Goal: Task Accomplishment & Management: Manage account settings

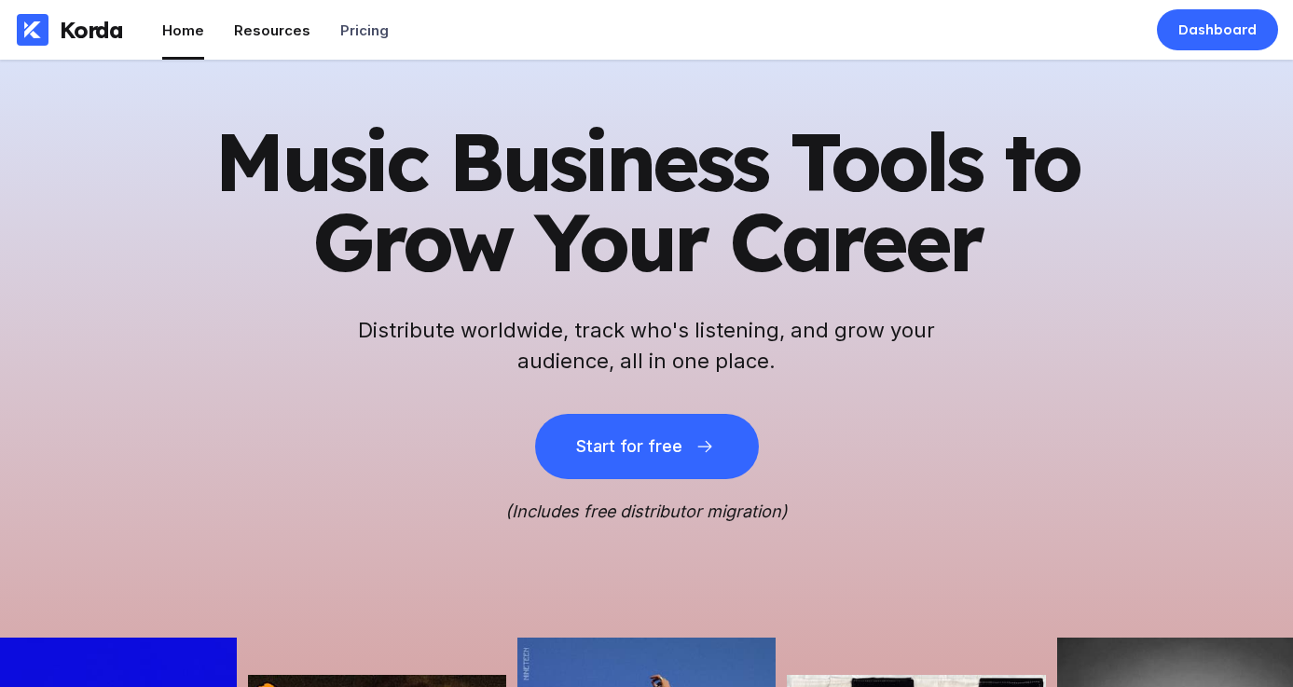
click at [257, 30] on div "Resources" at bounding box center [272, 30] width 76 height 18
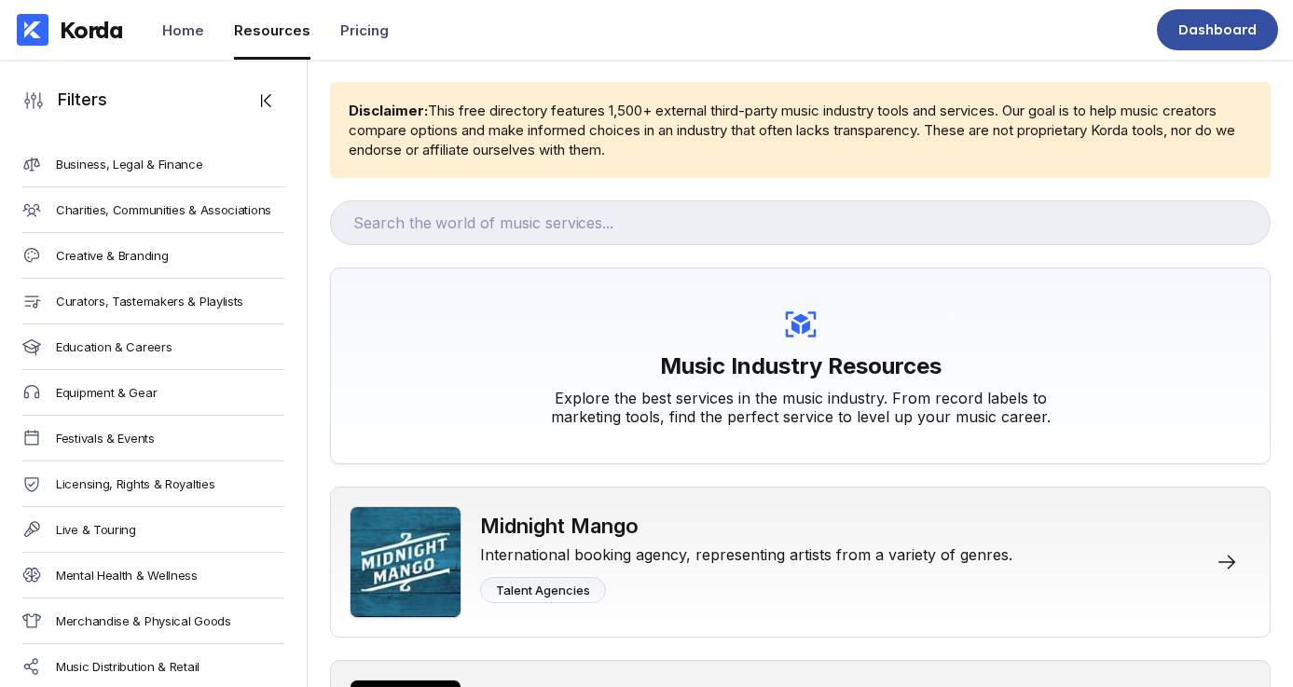
click at [1208, 35] on div "Dashboard" at bounding box center [1218, 30] width 78 height 19
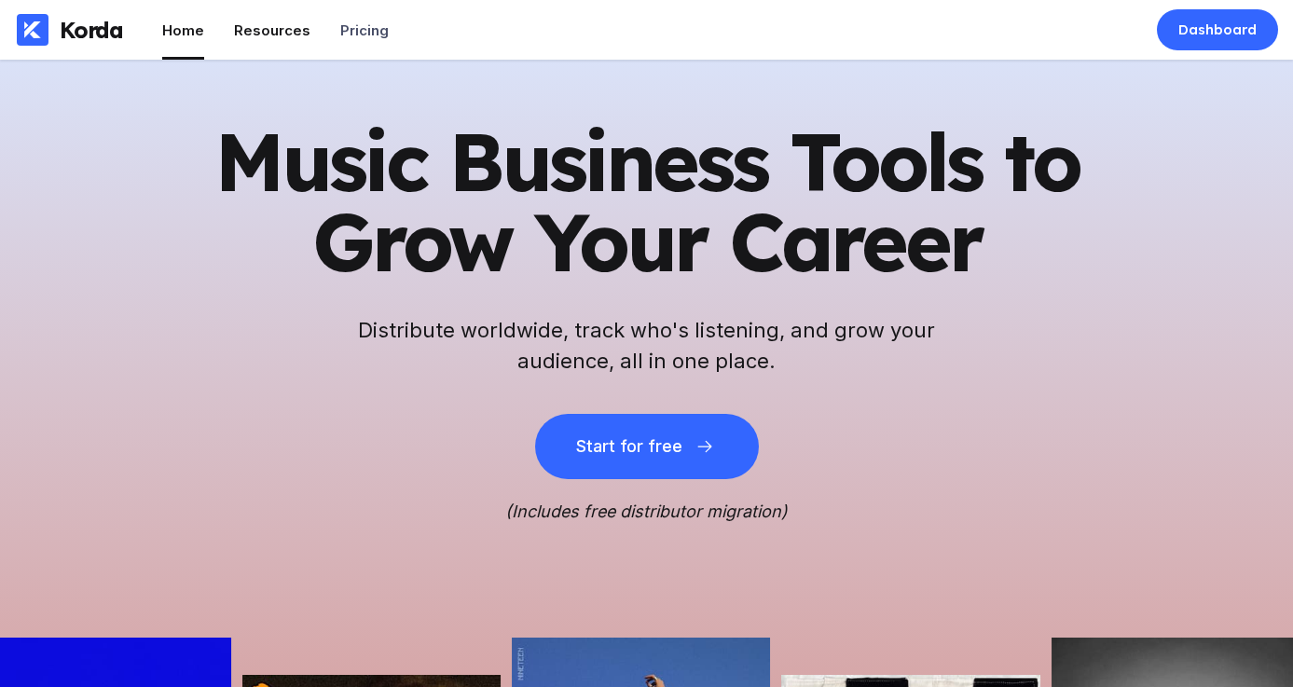
click at [270, 24] on div "Resources" at bounding box center [272, 30] width 76 height 18
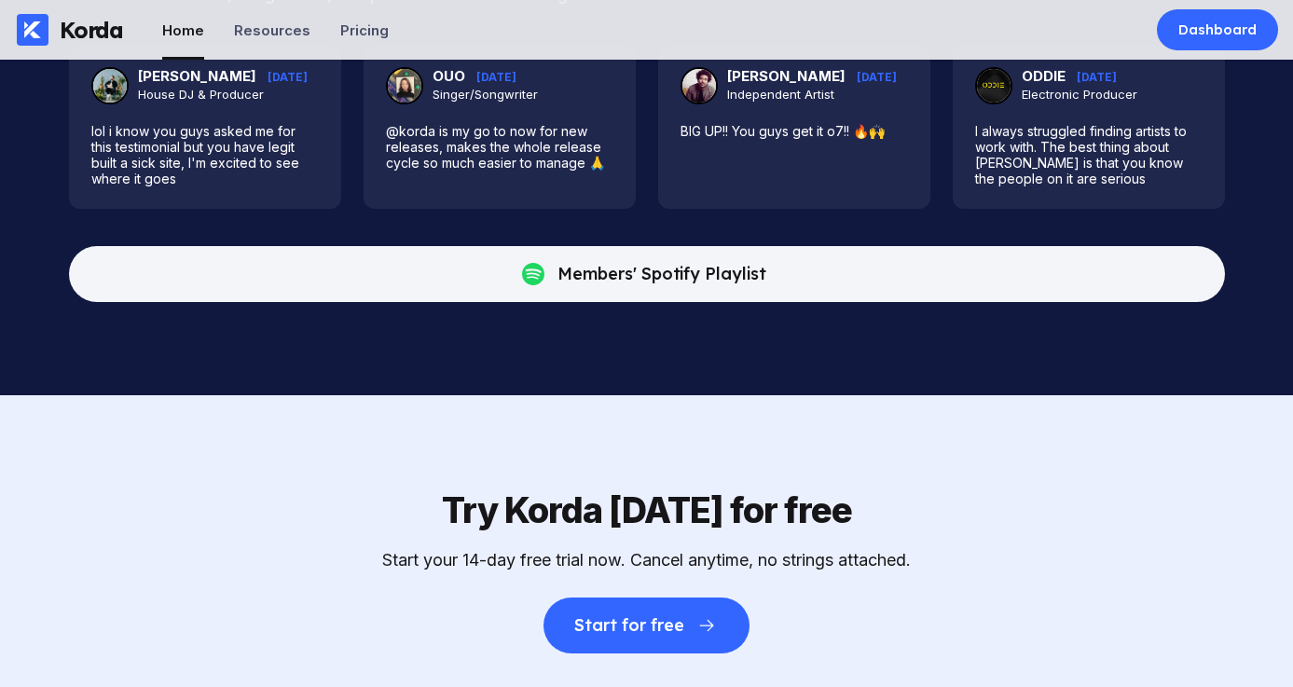
scroll to position [4762, 0]
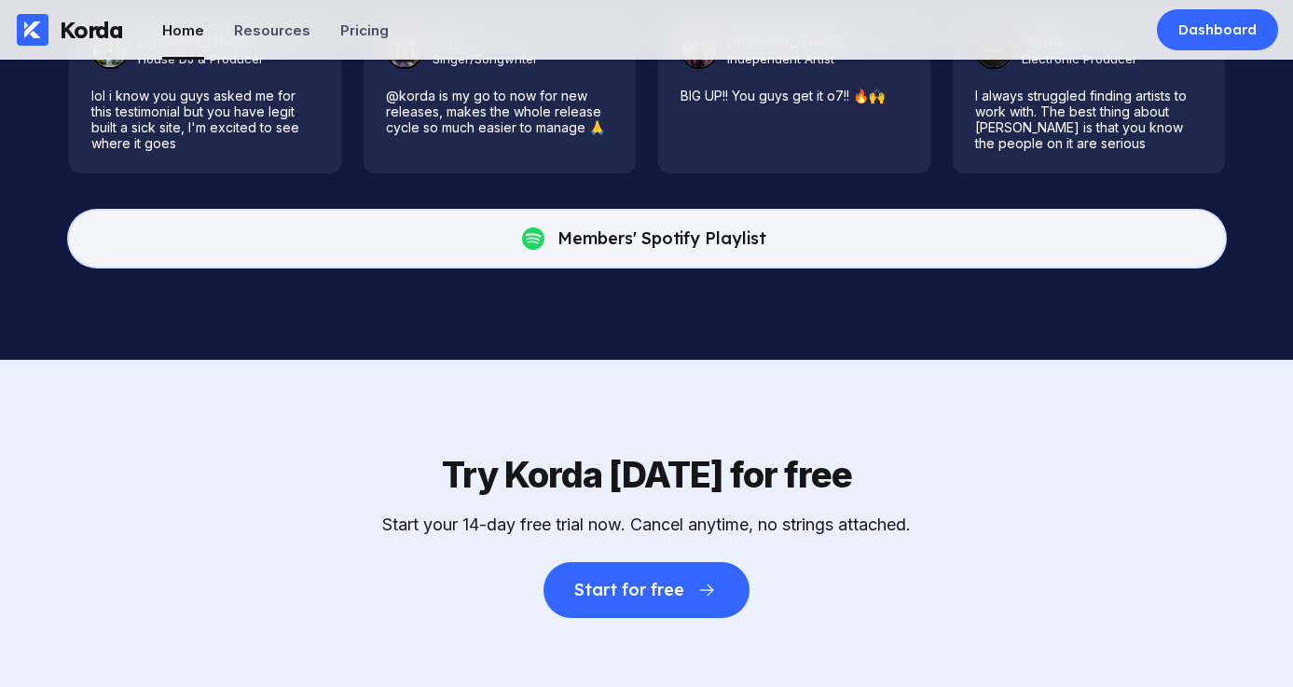
click at [529, 250] on icon at bounding box center [533, 239] width 22 height 22
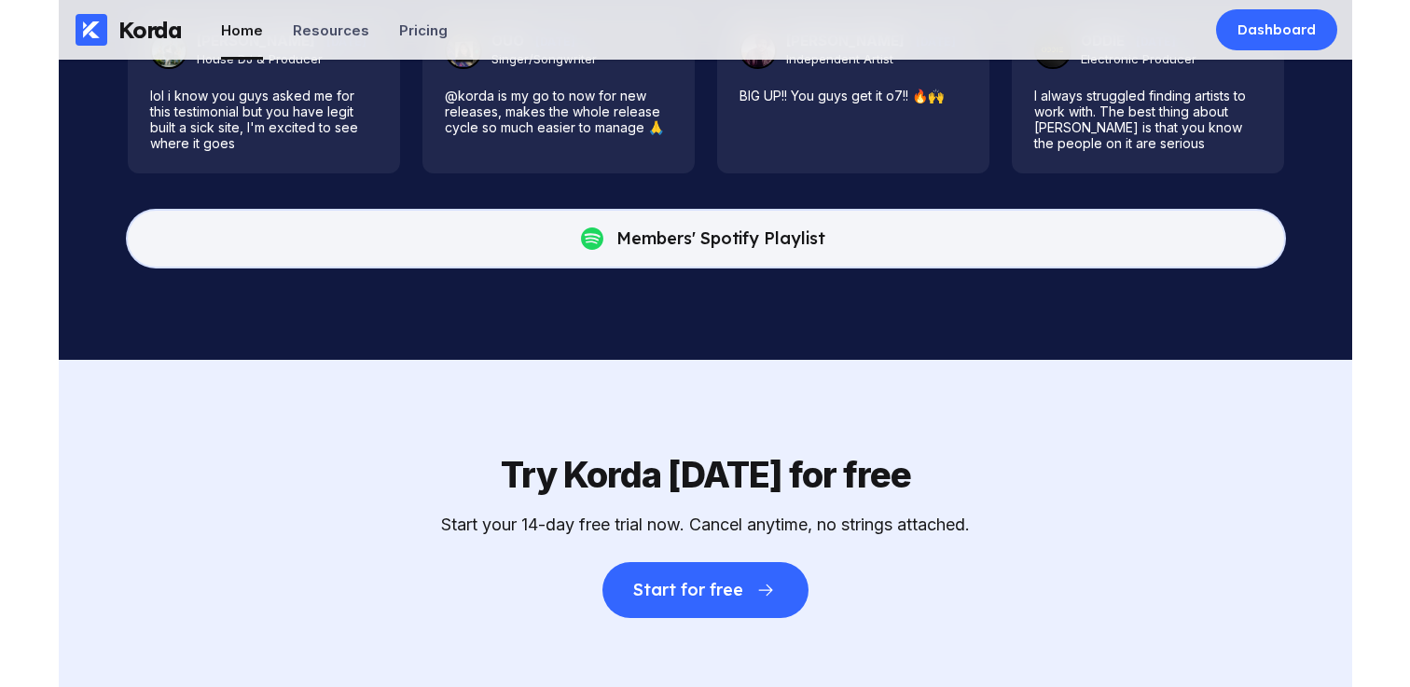
scroll to position [4786, 0]
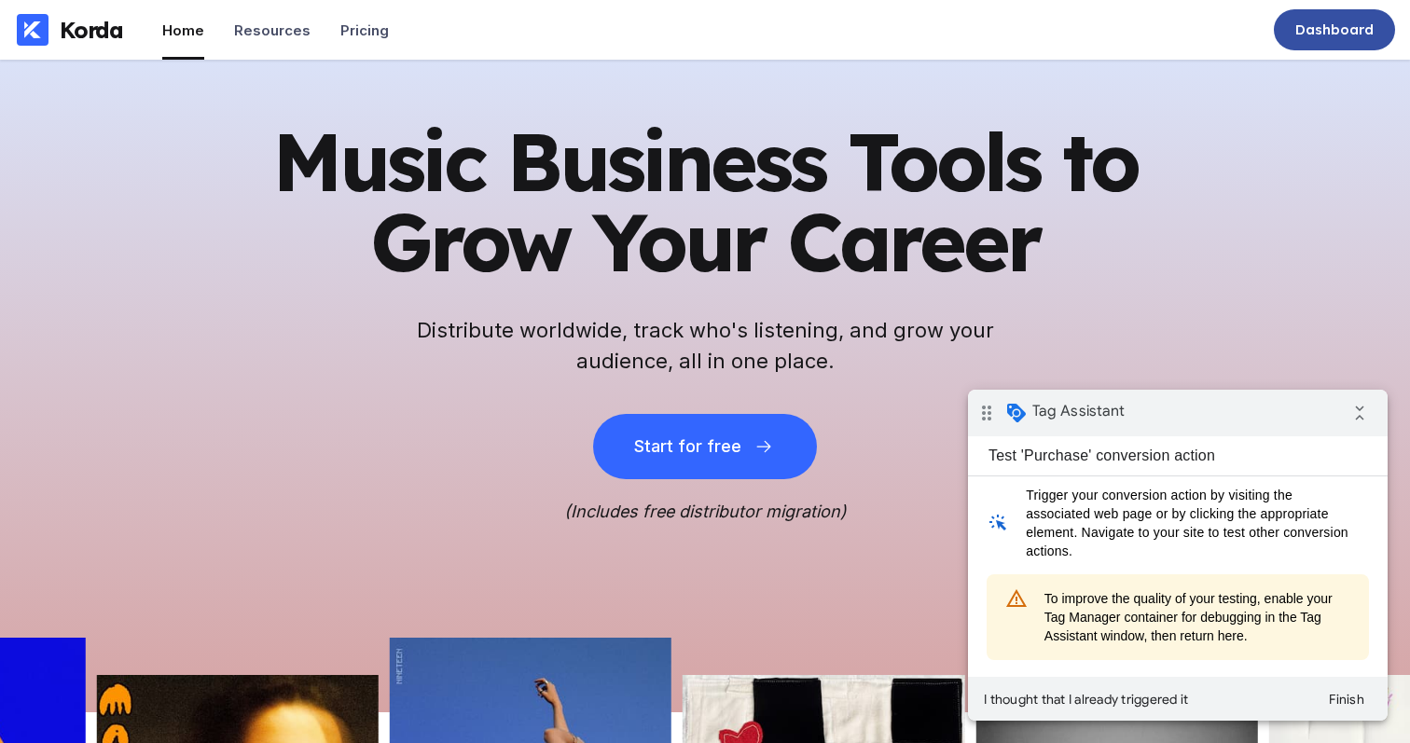
click at [1314, 38] on div "Dashboard" at bounding box center [1334, 30] width 78 height 19
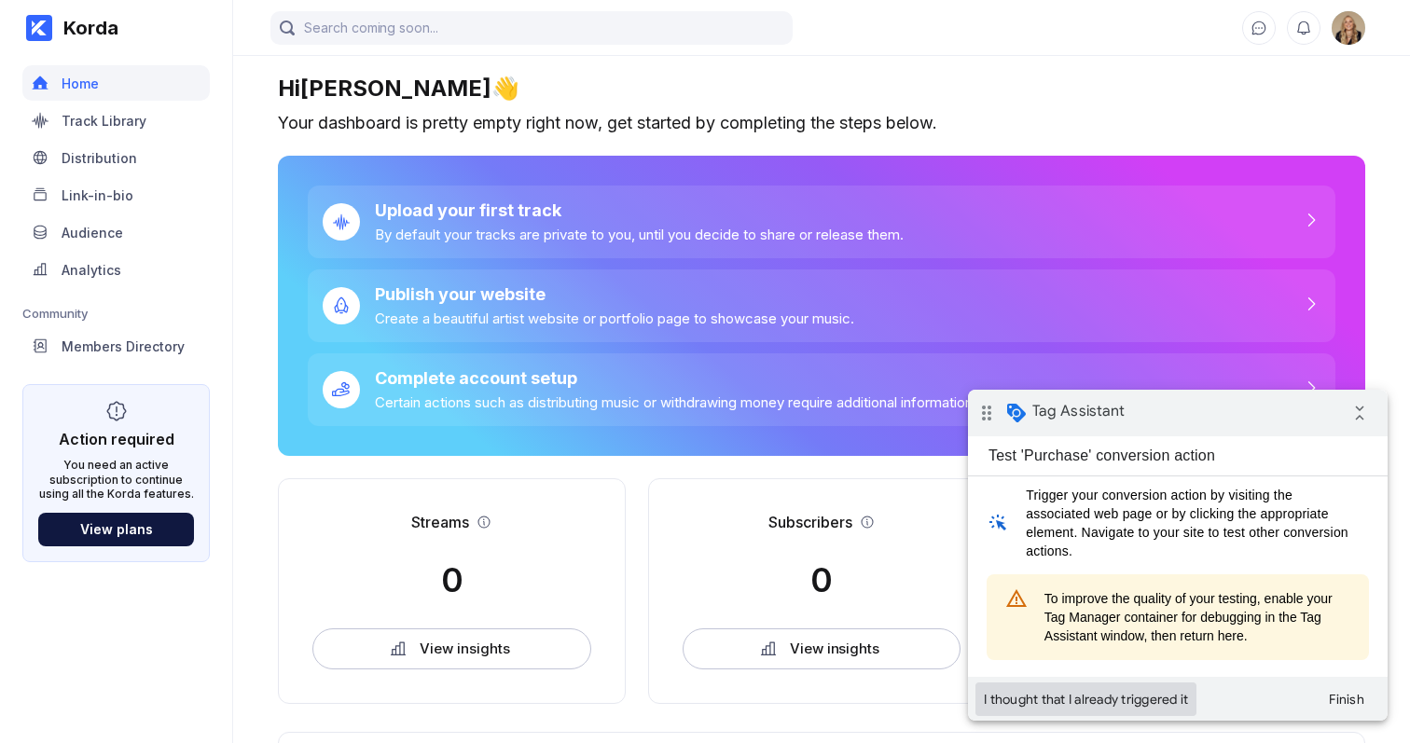
click at [1135, 695] on button "I thought that I already triggered it" at bounding box center [1085, 700] width 221 height 34
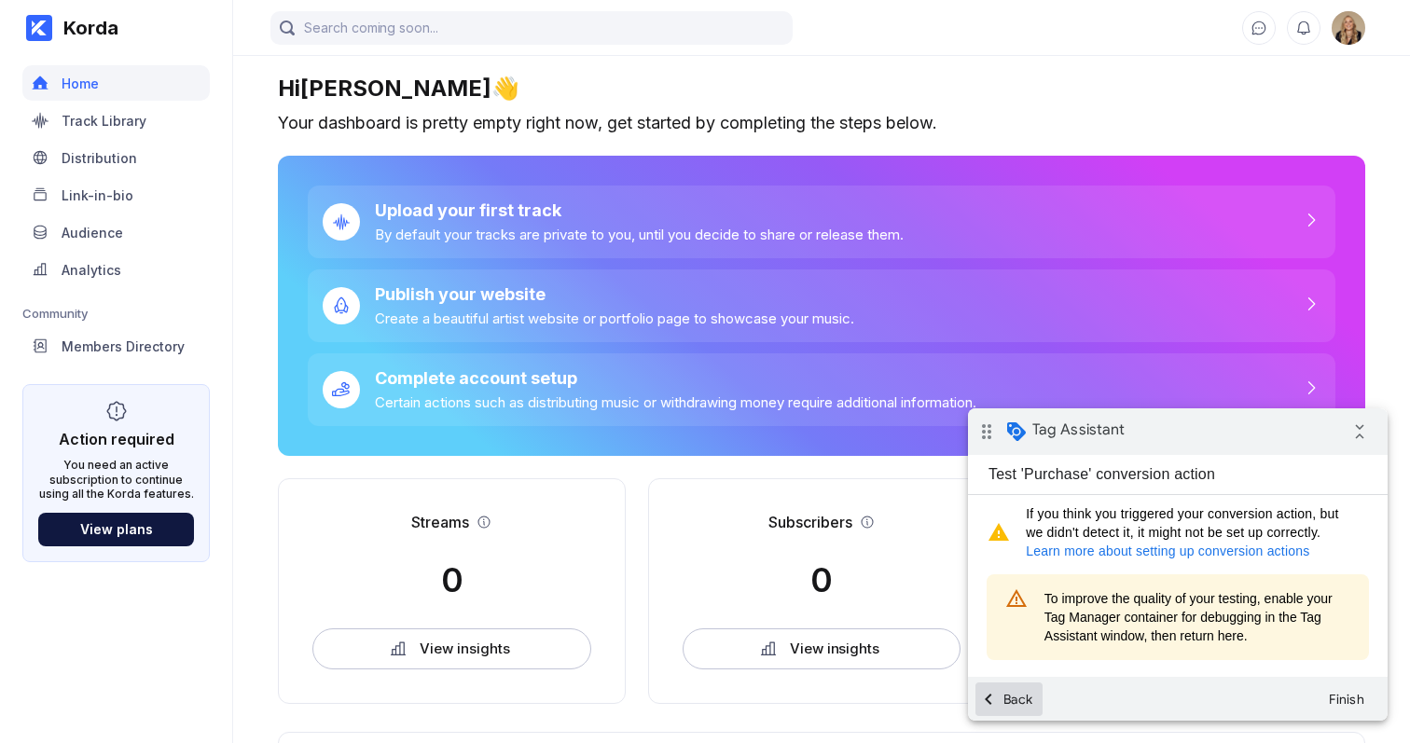
click at [1016, 709] on button "chevron_left Back" at bounding box center [1008, 700] width 67 height 34
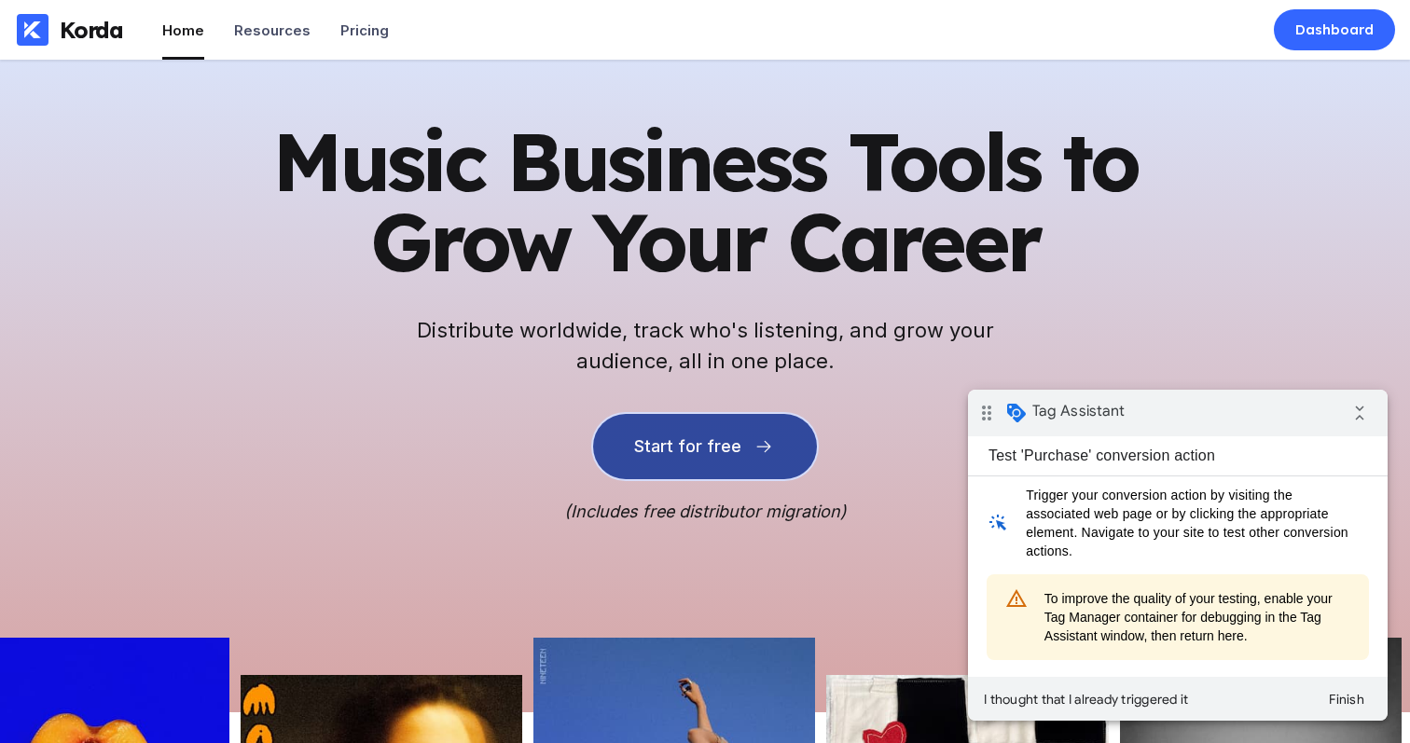
click at [682, 448] on div "Start for free" at bounding box center [687, 446] width 106 height 19
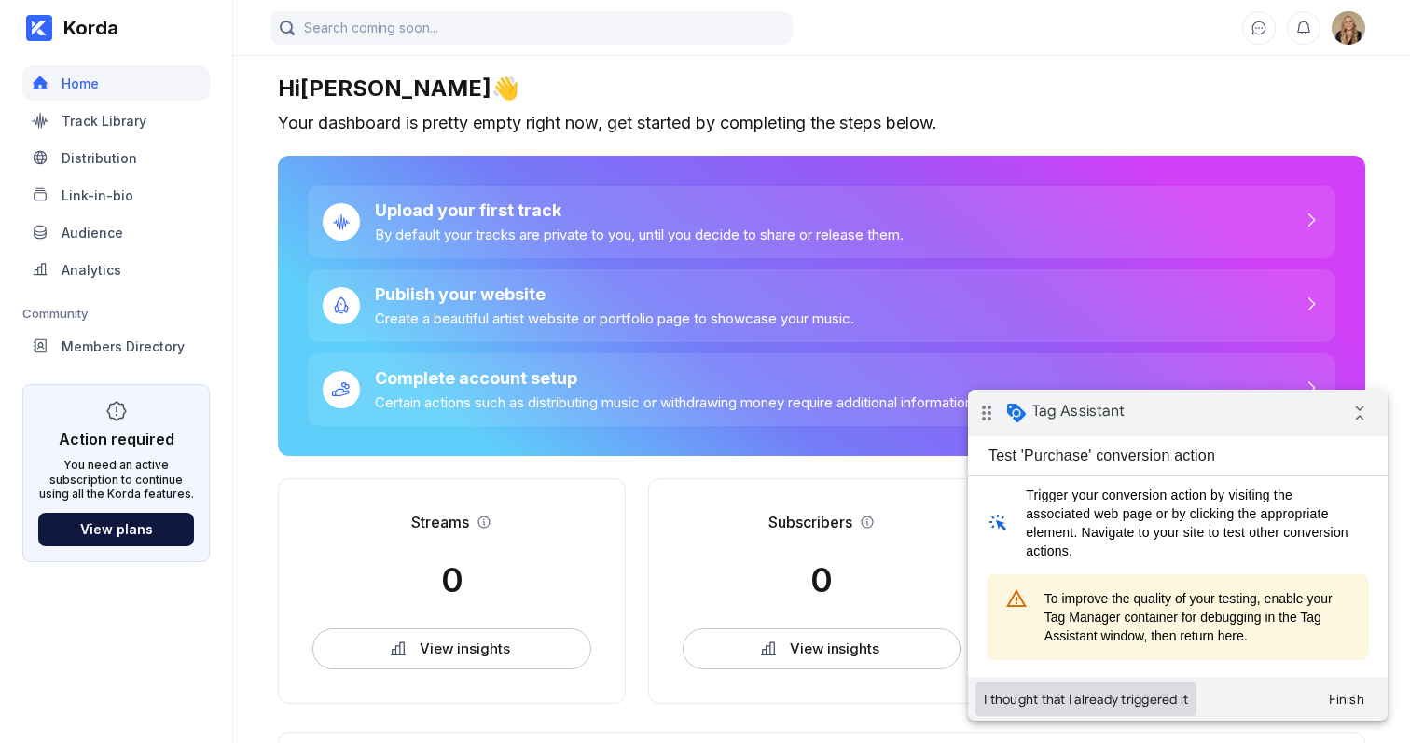
click at [1013, 697] on button "I thought that I already triggered it" at bounding box center [1085, 700] width 221 height 34
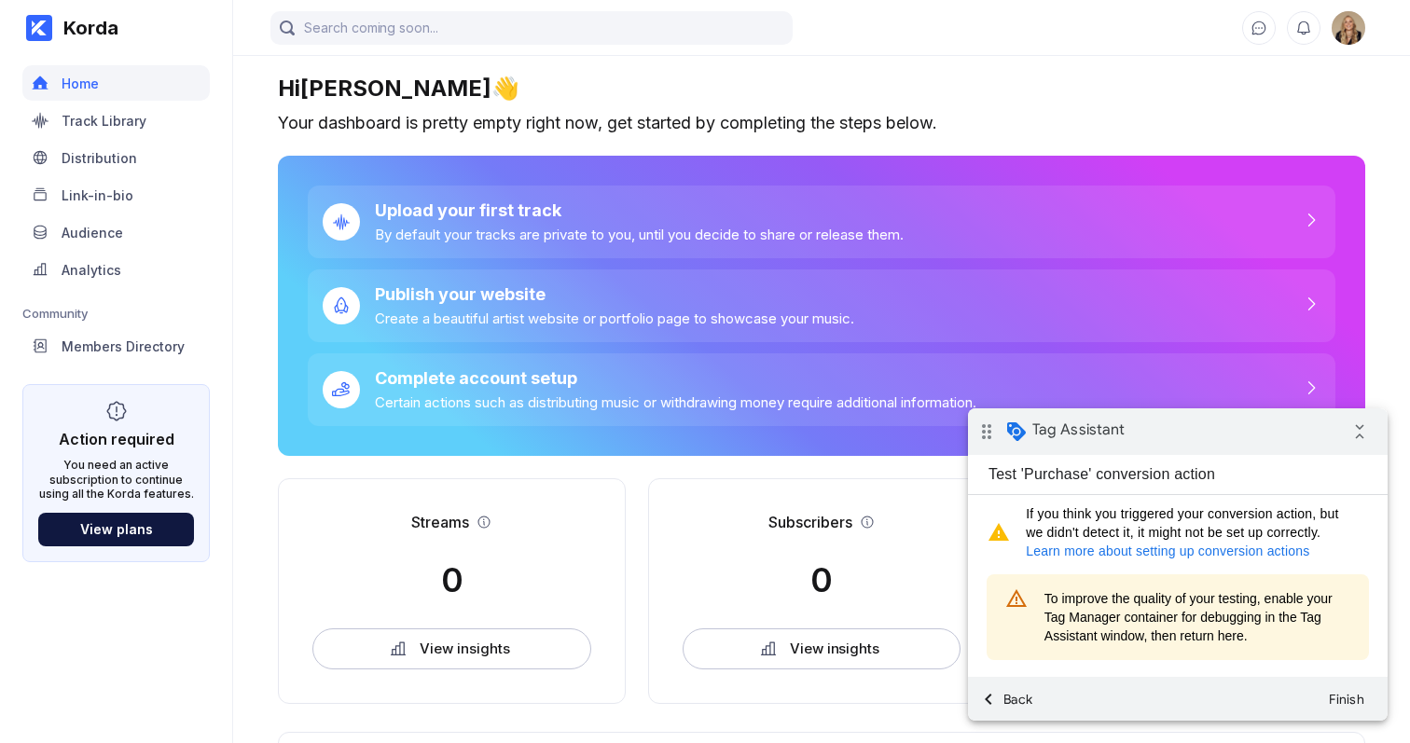
click at [1122, 548] on link "Learn more about setting up conversion actions" at bounding box center [1167, 551] width 283 height 15
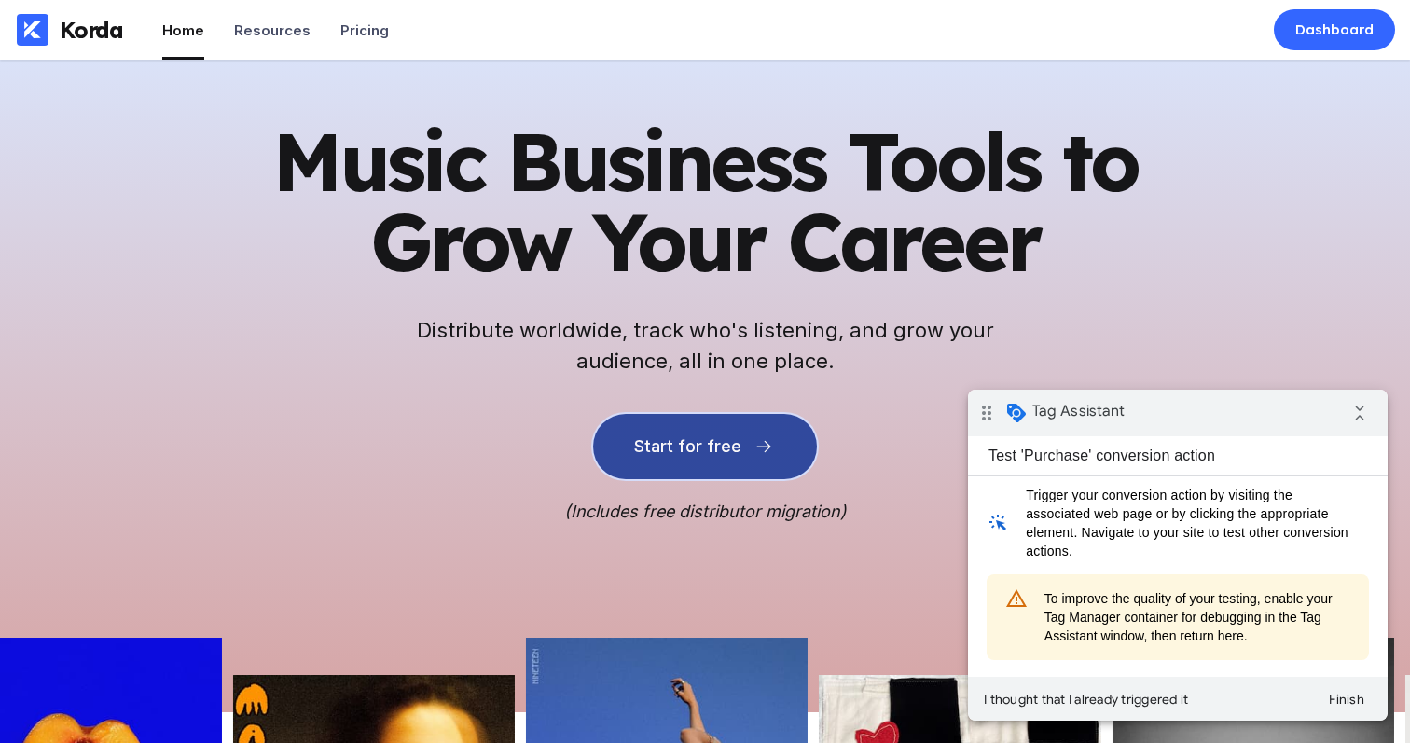
click at [698, 440] on div "Start for free" at bounding box center [687, 446] width 106 height 19
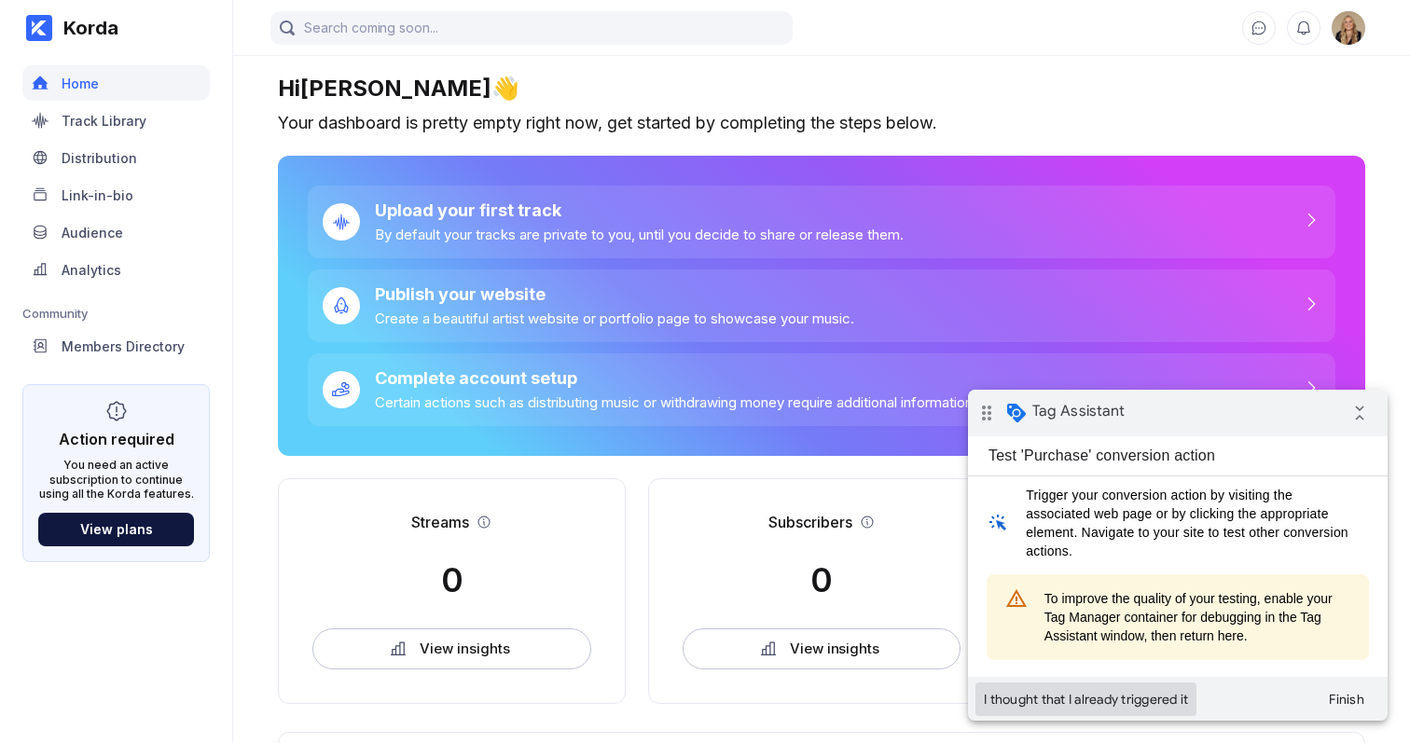
click at [1046, 704] on button "I thought that I already triggered it" at bounding box center [1085, 700] width 221 height 34
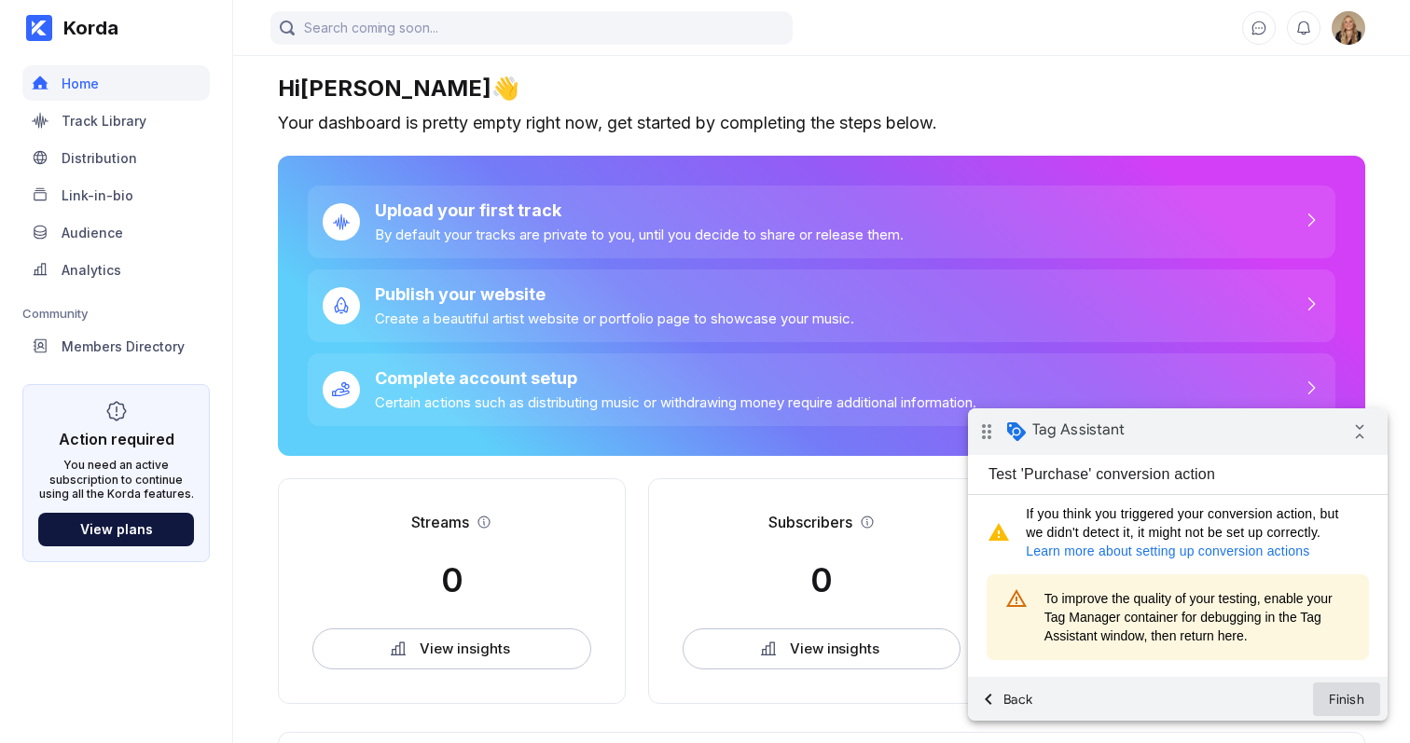
click at [1339, 706] on button "Finish" at bounding box center [1346, 700] width 67 height 34
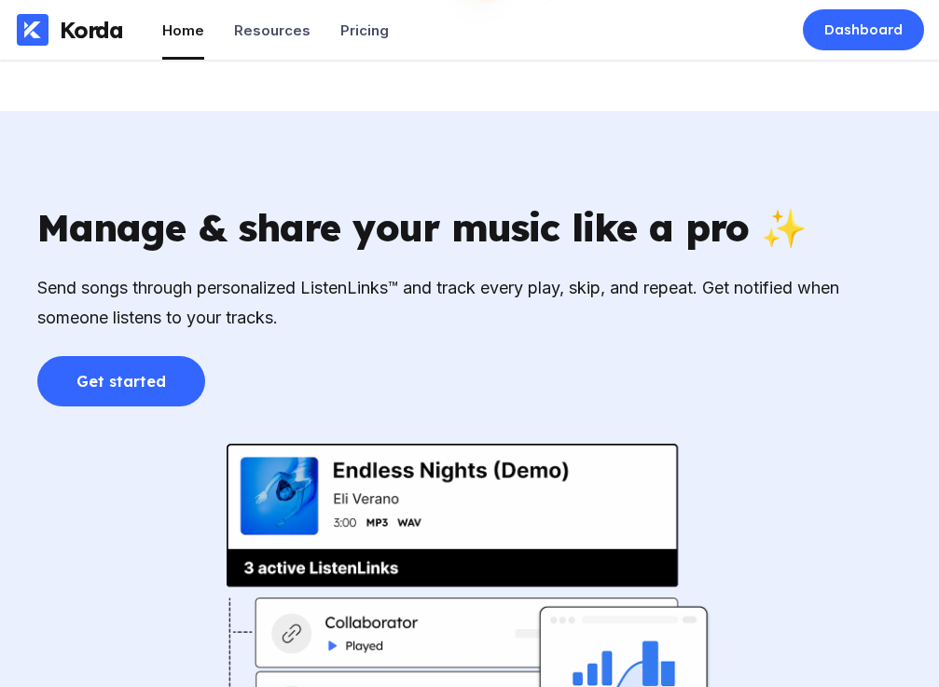
scroll to position [3187, 0]
